Goal: Task Accomplishment & Management: Use online tool/utility

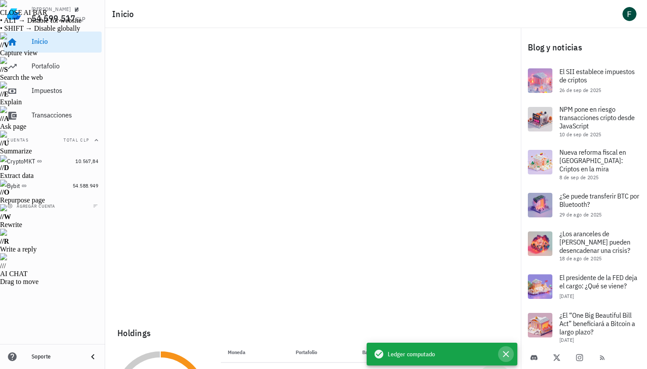
click at [507, 355] on icon "button" at bounding box center [506, 354] width 11 height 11
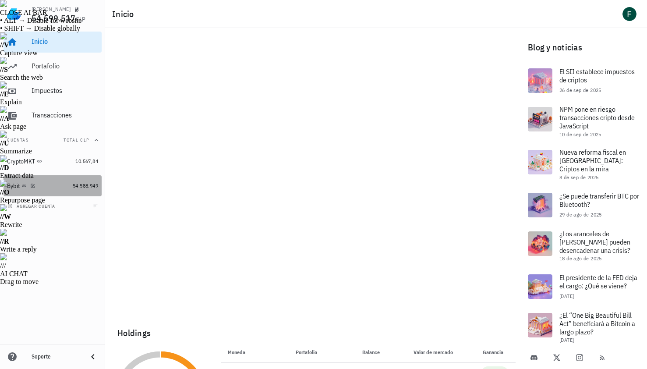
click at [44, 186] on div "Bybit" at bounding box center [38, 186] width 62 height 8
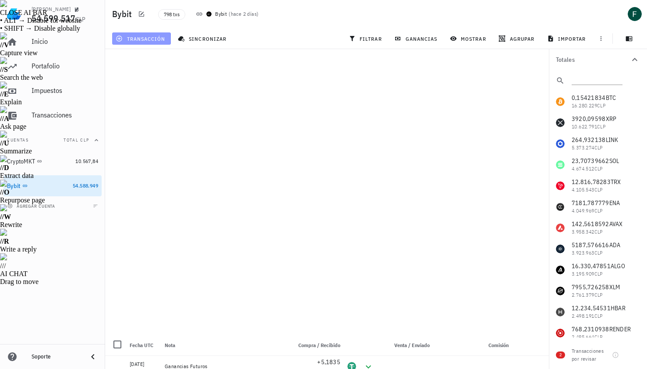
click at [153, 38] on span "transacción" at bounding box center [141, 38] width 48 height 7
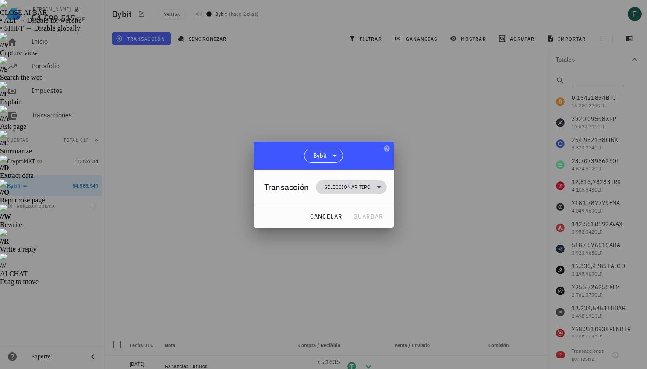
click at [348, 185] on span "Seleccionar tipo" at bounding box center [348, 187] width 46 height 9
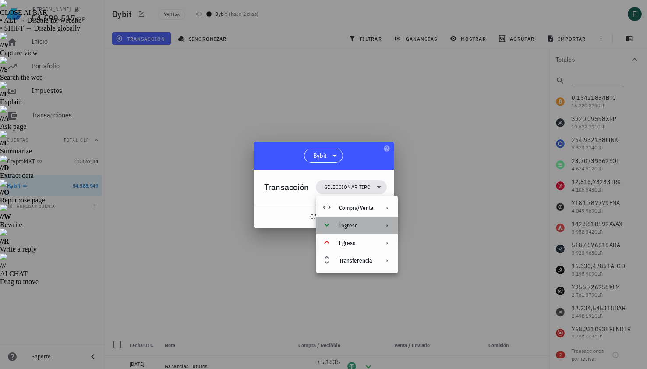
click at [348, 225] on div "Ingreso" at bounding box center [356, 225] width 34 height 7
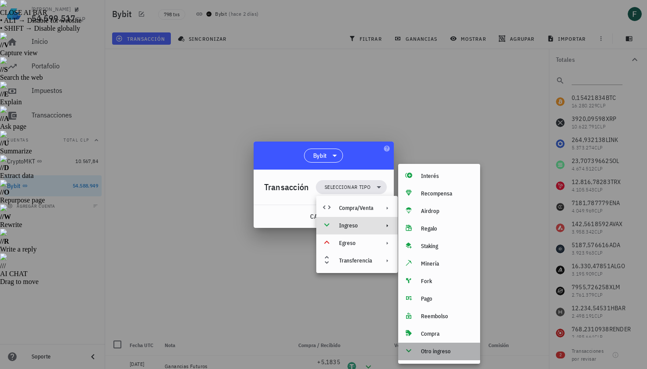
click at [434, 351] on div "Otro ingreso" at bounding box center [447, 351] width 52 height 7
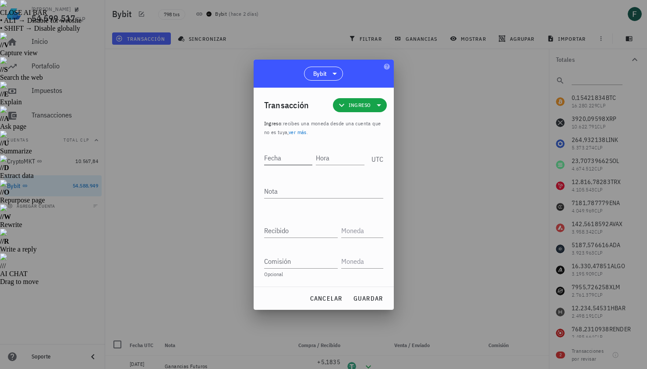
click at [284, 156] on input "Fecha" at bounding box center [288, 158] width 49 height 14
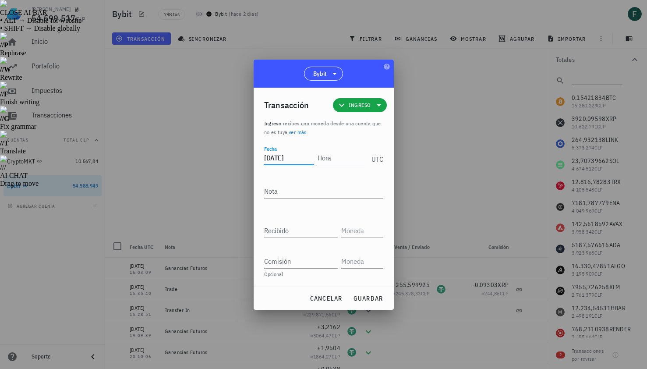
type input "2025-09-28"
click at [324, 162] on input "Hora" at bounding box center [341, 158] width 47 height 14
click at [428, 156] on div at bounding box center [323, 184] width 647 height 369
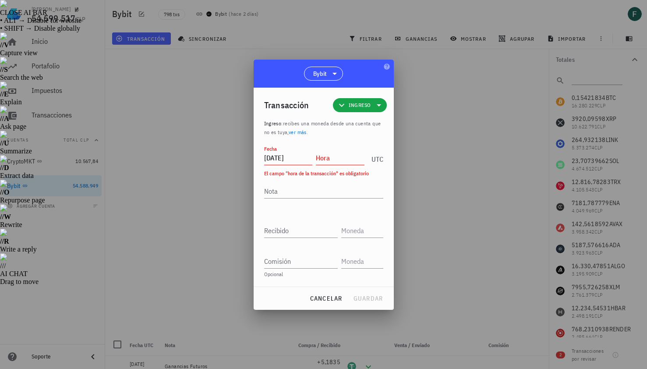
click at [338, 161] on input "Hora" at bounding box center [340, 158] width 49 height 14
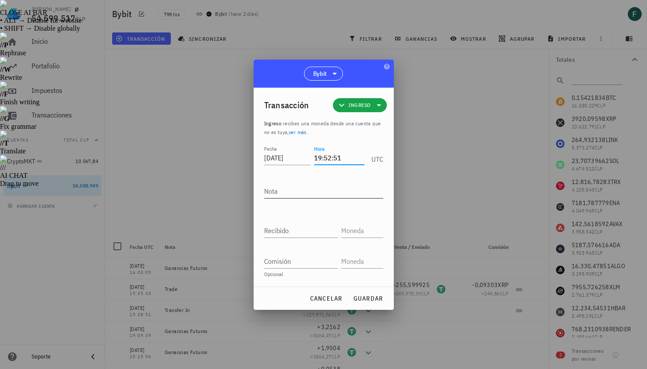
type input "19:52:51"
click at [319, 186] on textarea "Nota" at bounding box center [323, 191] width 119 height 14
type textarea "Ganancias Futuros"
click at [304, 228] on input "Recibido" at bounding box center [301, 231] width 74 height 14
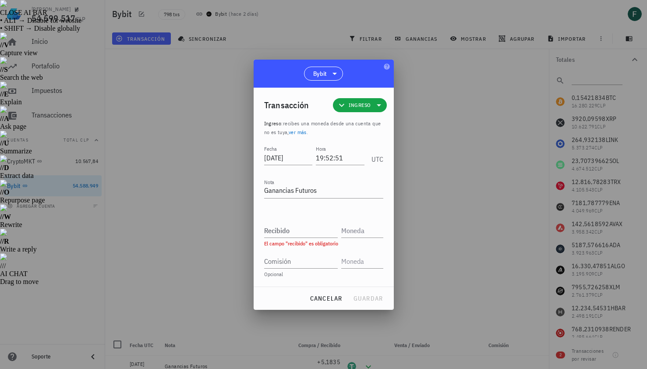
click at [409, 224] on div at bounding box center [323, 184] width 647 height 369
click at [277, 245] on div "El campo "recibido" es obligatorio" at bounding box center [323, 243] width 119 height 5
drag, startPoint x: 277, startPoint y: 240, endPoint x: 277, endPoint y: 234, distance: 5.3
click at [277, 239] on div "Recibido El campo "recibido" es obligatorio" at bounding box center [323, 232] width 119 height 31
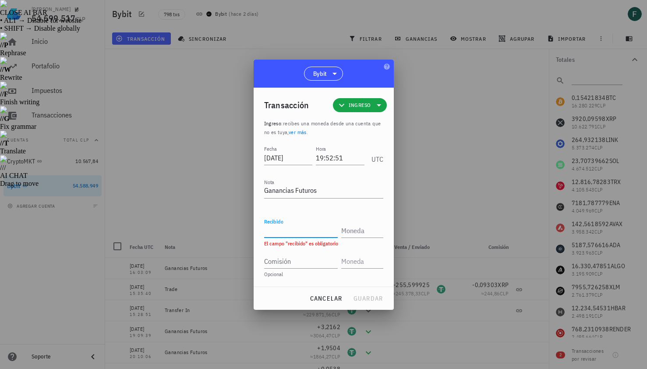
click at [277, 234] on input "Recibido" at bounding box center [301, 231] width 74 height 14
paste input "2,7264"
type input "2,7264"
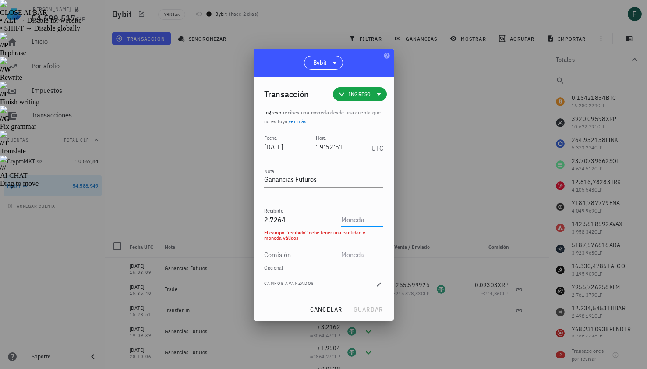
click at [351, 221] on input "text" at bounding box center [361, 220] width 40 height 14
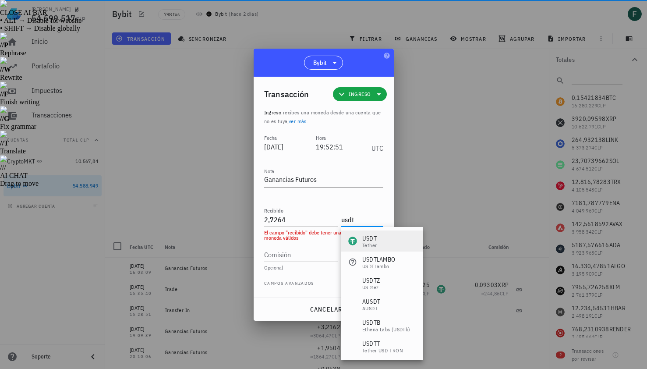
click at [363, 243] on div "Tether" at bounding box center [369, 245] width 14 height 5
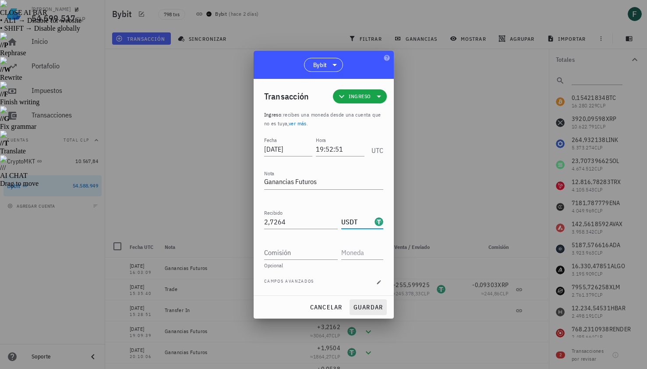
type input "USDT"
click at [376, 306] on span "guardar" at bounding box center [368, 307] width 30 height 8
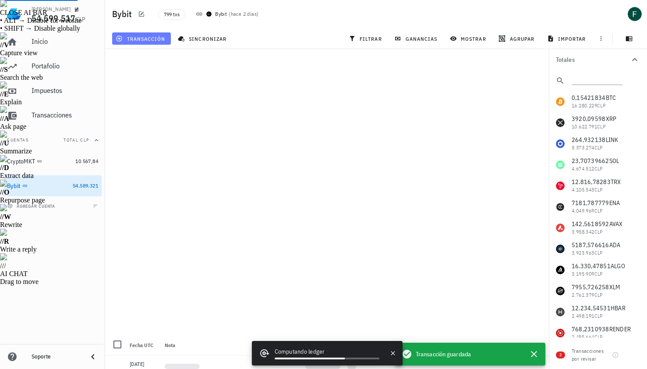
click at [150, 38] on span "transacción" at bounding box center [141, 38] width 48 height 7
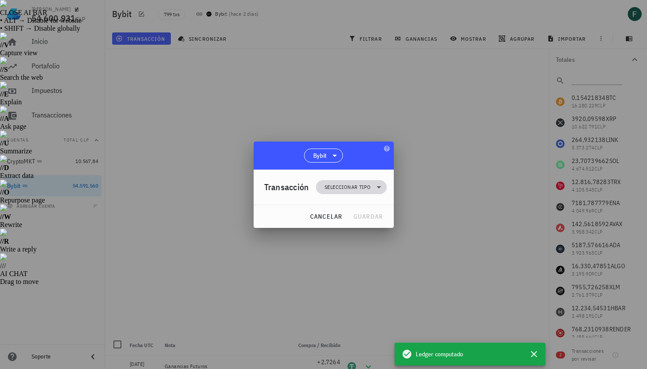
click at [334, 183] on span "Seleccionar tipo" at bounding box center [348, 187] width 46 height 9
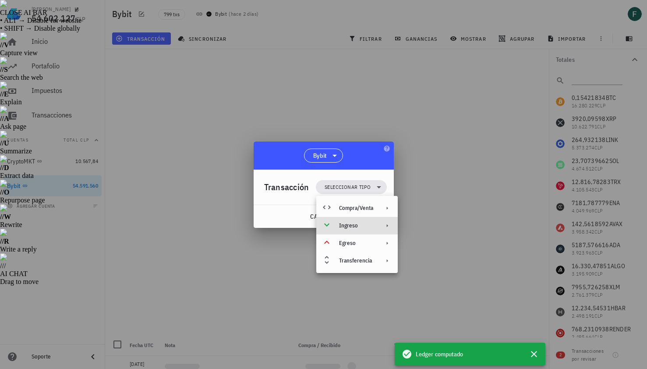
click at [355, 224] on div "Ingreso" at bounding box center [356, 225] width 34 height 7
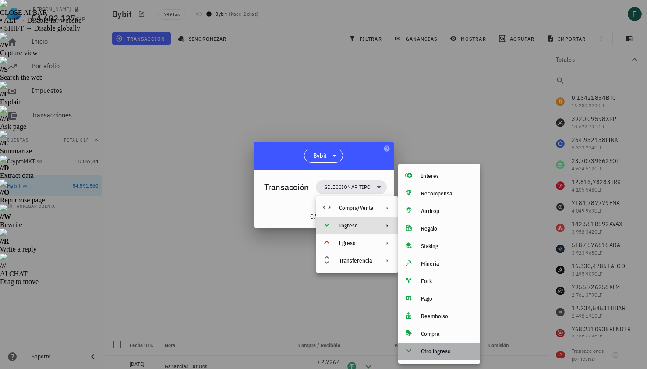
click at [431, 348] on div "Otro ingreso" at bounding box center [447, 351] width 52 height 7
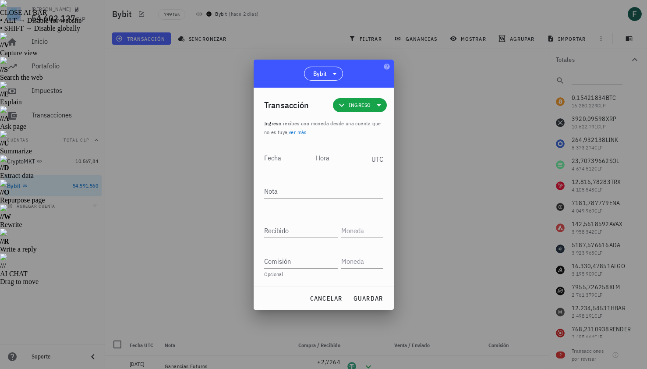
drag, startPoint x: 431, startPoint y: 348, endPoint x: 416, endPoint y: 222, distance: 127.6
click at [418, 222] on div at bounding box center [323, 184] width 647 height 369
click at [294, 161] on input "Fecha" at bounding box center [288, 158] width 49 height 14
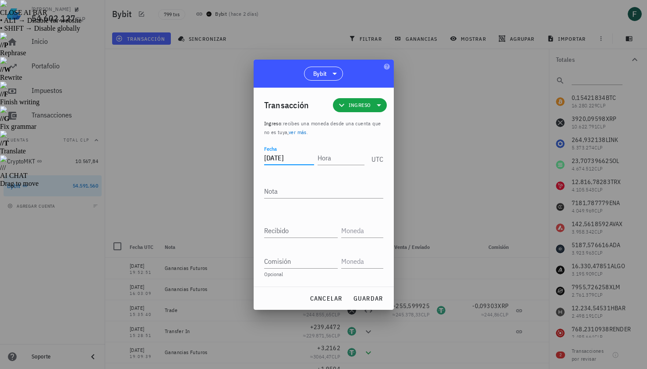
type input "2025-09-28"
click at [412, 179] on div at bounding box center [323, 184] width 647 height 369
click at [318, 162] on input "Hora" at bounding box center [340, 158] width 49 height 14
type input "18:56:24"
click at [320, 192] on textarea "Nota" at bounding box center [323, 191] width 119 height 14
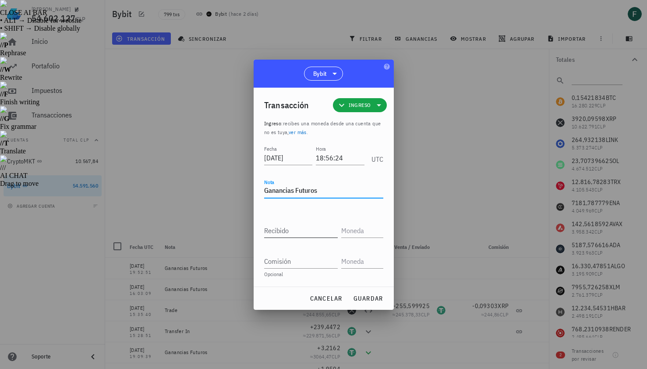
type textarea "Ganancias Futuros"
click at [311, 230] on input "Recibido" at bounding box center [301, 231] width 74 height 14
click at [448, 196] on div at bounding box center [323, 184] width 647 height 369
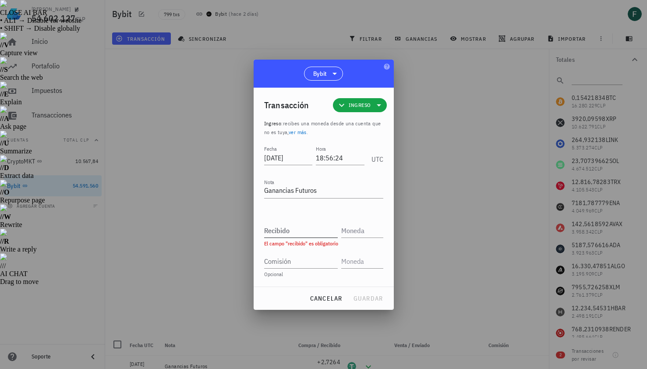
click at [294, 224] on input "Recibido" at bounding box center [301, 231] width 74 height 14
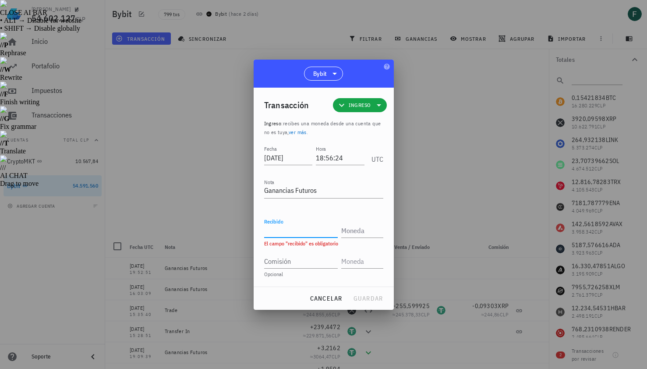
paste input "0,6548"
type input "0,6548"
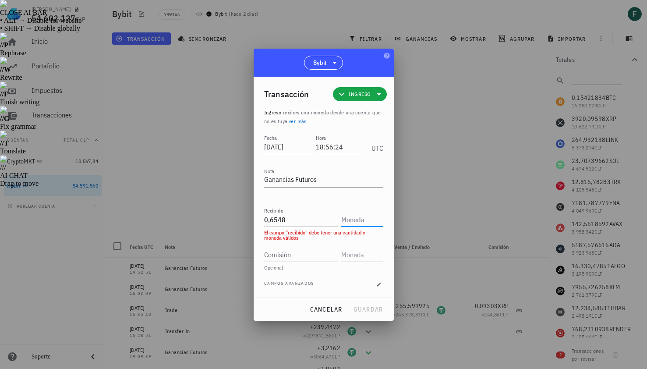
click at [348, 222] on input "text" at bounding box center [361, 220] width 40 height 14
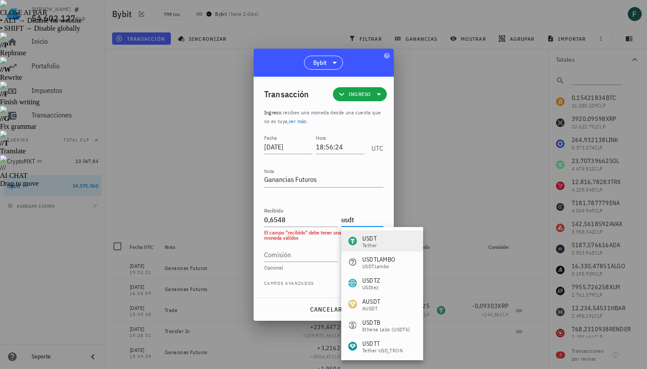
click at [369, 235] on div "USDT" at bounding box center [369, 238] width 14 height 9
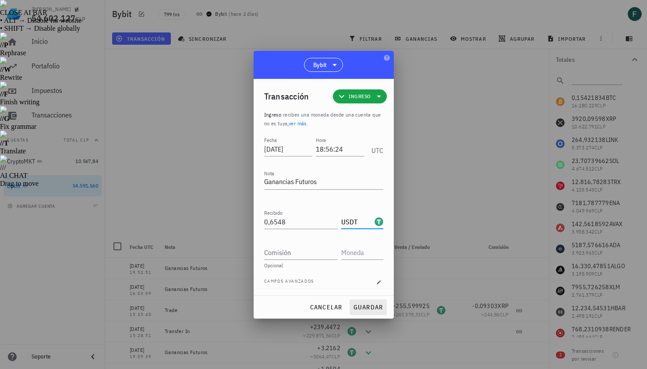
type input "USDT"
click at [372, 301] on button "guardar" at bounding box center [368, 307] width 37 height 16
